Goal: Navigation & Orientation: Find specific page/section

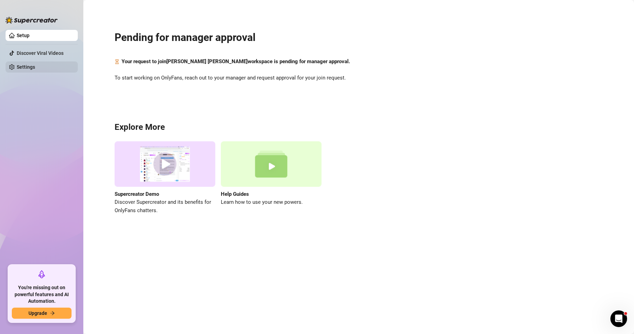
click at [19, 67] on link "Settings" at bounding box center [26, 67] width 18 height 6
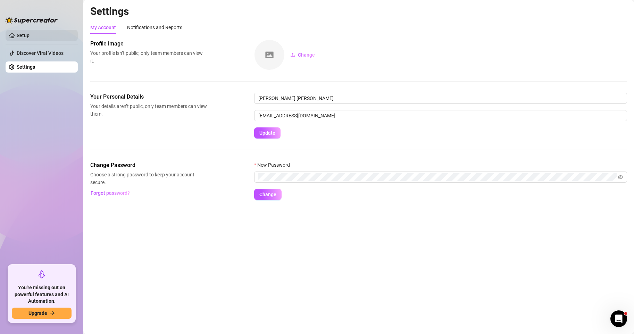
click at [27, 35] on link "Setup" at bounding box center [23, 36] width 13 height 6
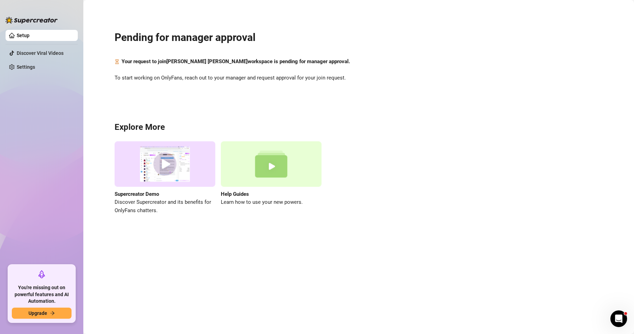
click at [17, 36] on link "Setup" at bounding box center [23, 36] width 13 height 6
